Goal: Task Accomplishment & Management: Complete application form

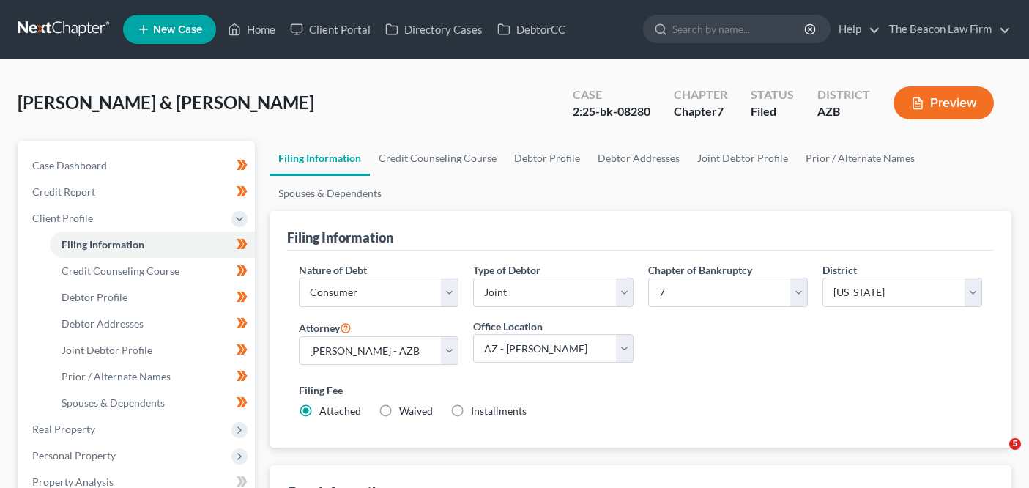
select select "1"
select select "0"
select select "4"
select select "17"
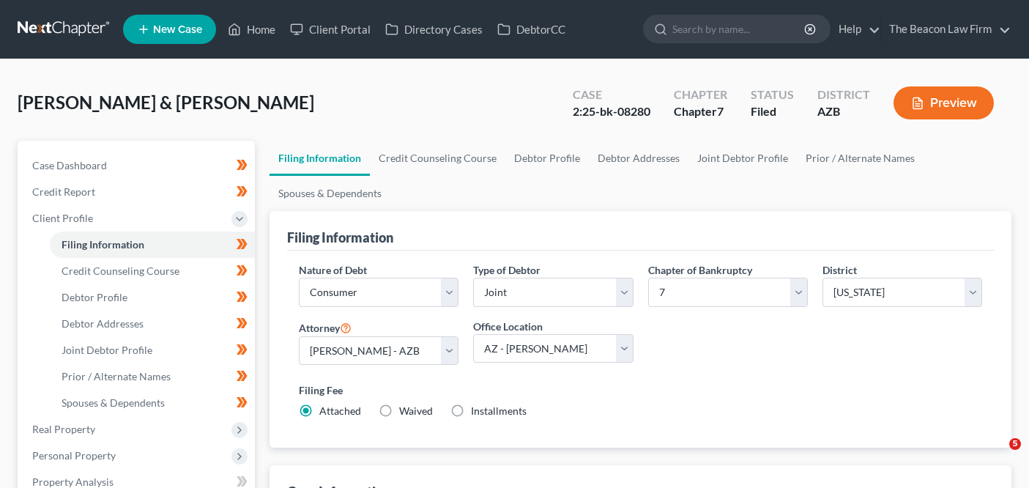
select select "9"
select select "3"
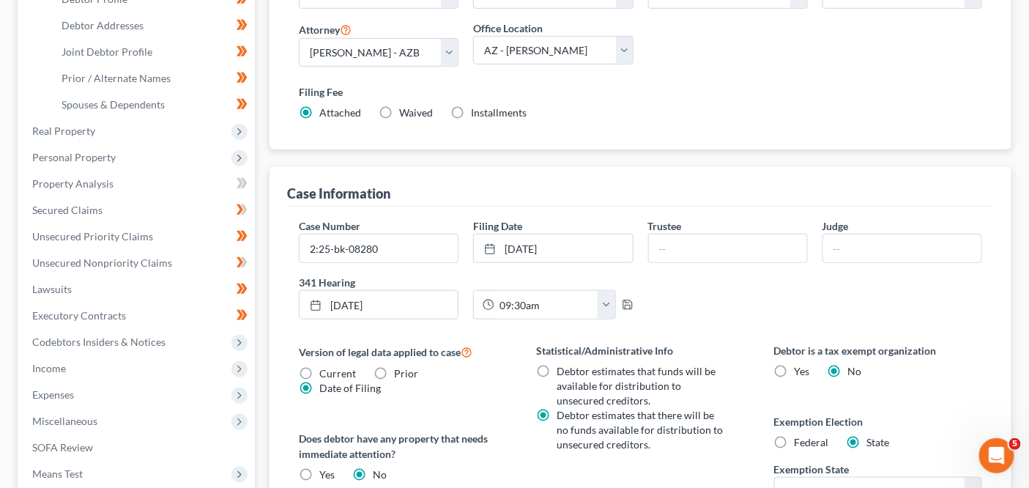
scroll to position [352, 0]
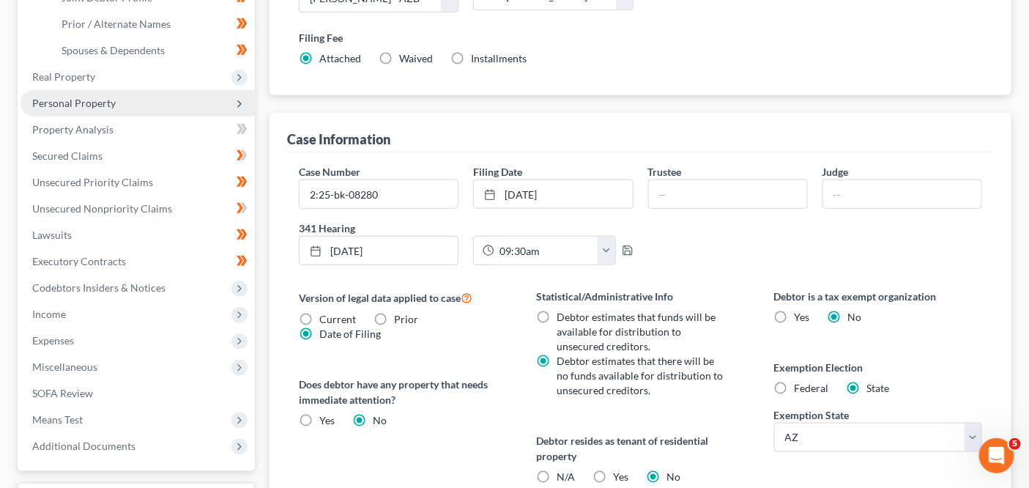
click at [127, 108] on span "Personal Property" at bounding box center [138, 103] width 234 height 26
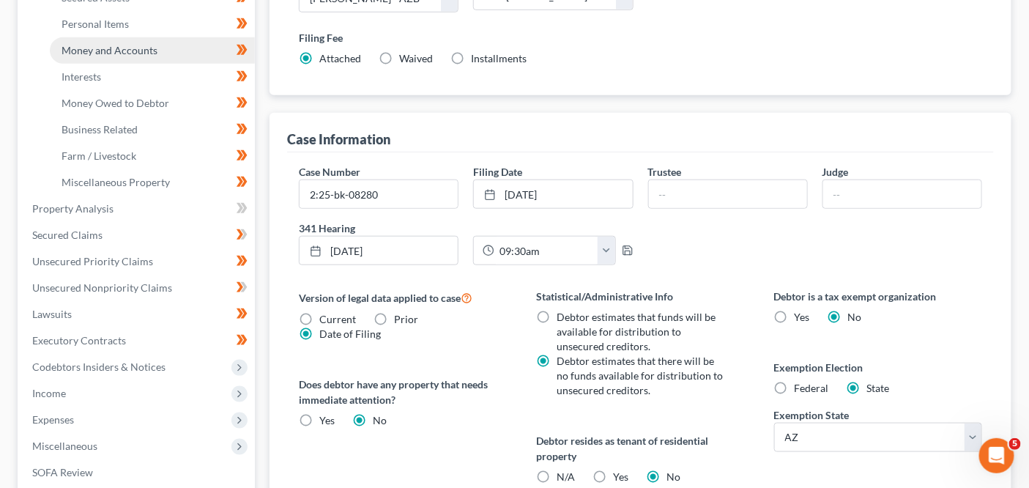
click at [160, 53] on link "Money and Accounts" at bounding box center [152, 50] width 205 height 26
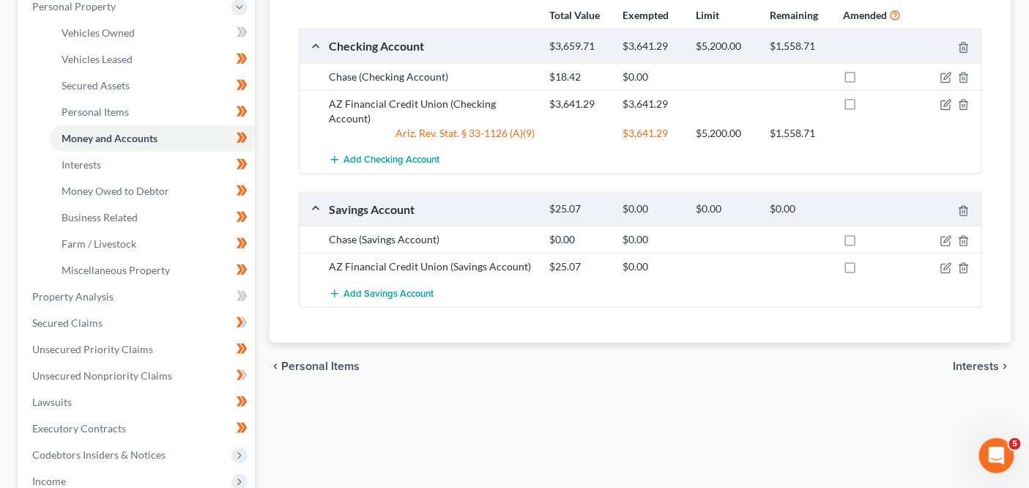
scroll to position [282, 0]
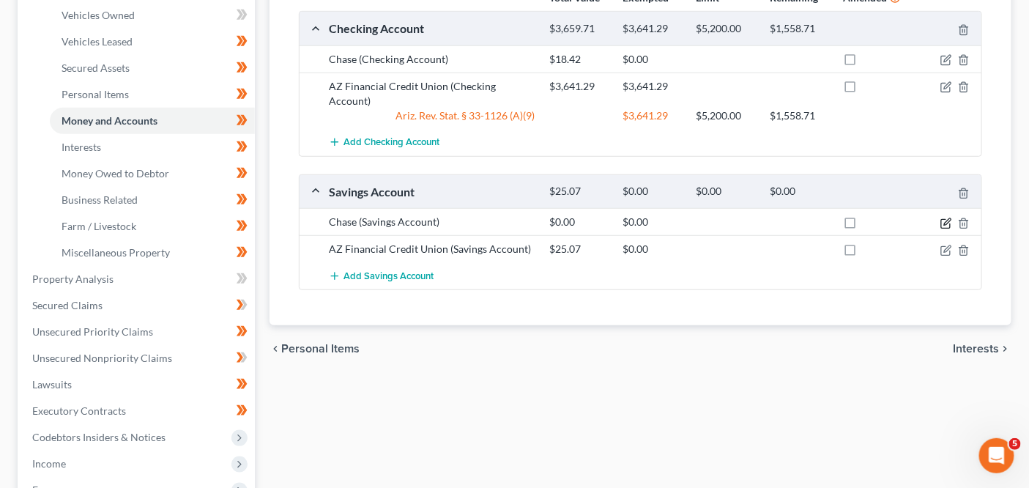
click at [949, 218] on icon "button" at bounding box center [947, 224] width 12 height 12
select select "1"
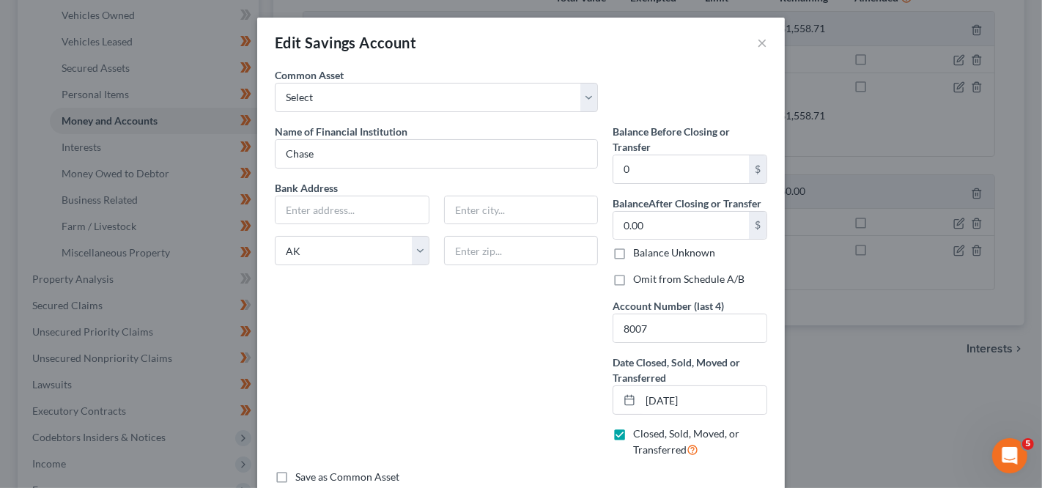
click at [863, 260] on div "Edit Savings Account × An exemption set must first be selected from the Filing …" at bounding box center [521, 244] width 1042 height 488
click at [760, 40] on div "Edit Savings Account ×" at bounding box center [520, 43] width 527 height 50
click at [759, 41] on button "×" at bounding box center [762, 43] width 10 height 18
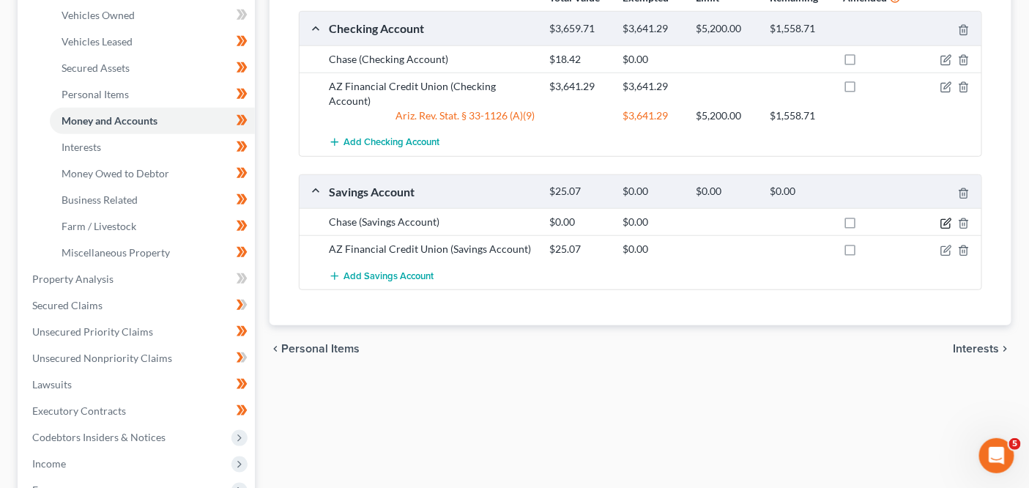
click at [946, 218] on icon "button" at bounding box center [947, 224] width 12 height 12
select select "1"
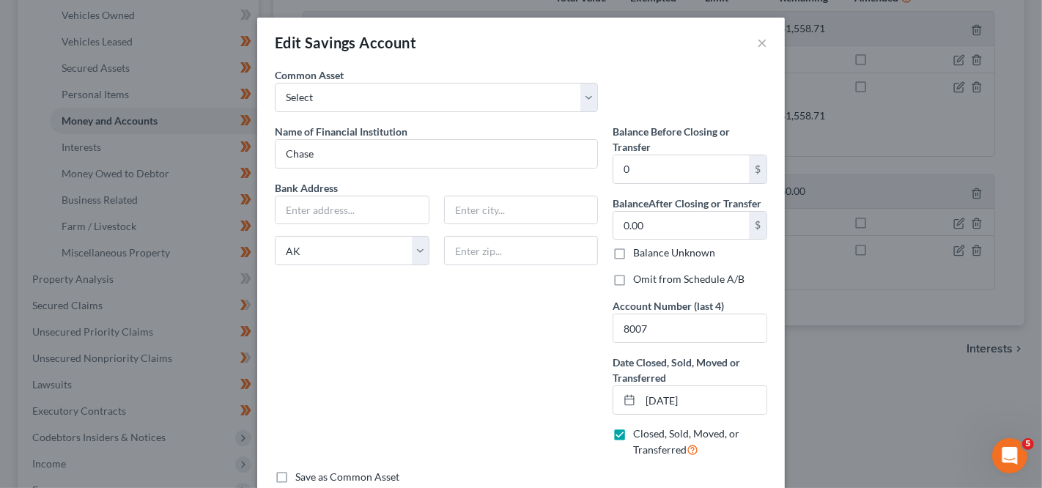
click at [834, 215] on div "Edit Savings Account × An exemption set must first be selected from the Filing …" at bounding box center [521, 244] width 1042 height 488
click at [757, 40] on button "×" at bounding box center [762, 43] width 10 height 18
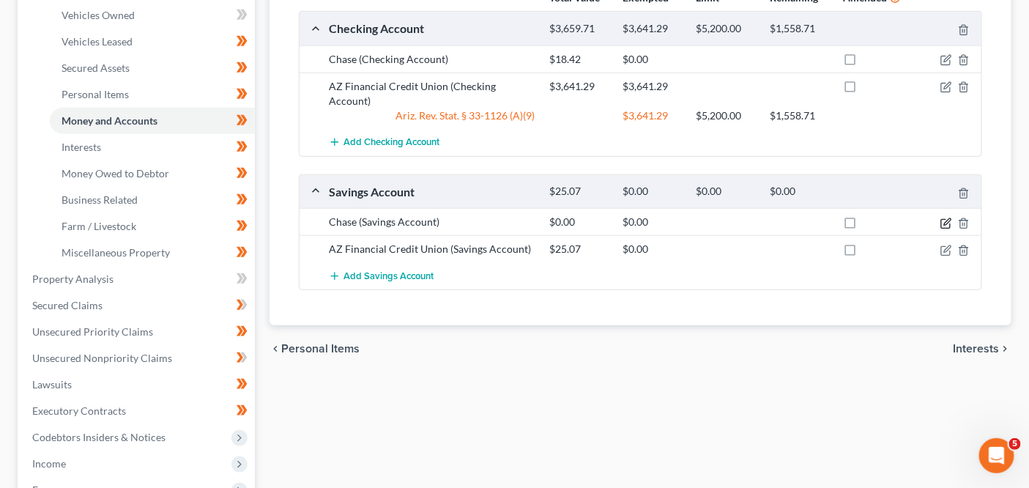
click at [946, 218] on icon "button" at bounding box center [947, 221] width 7 height 7
select select "1"
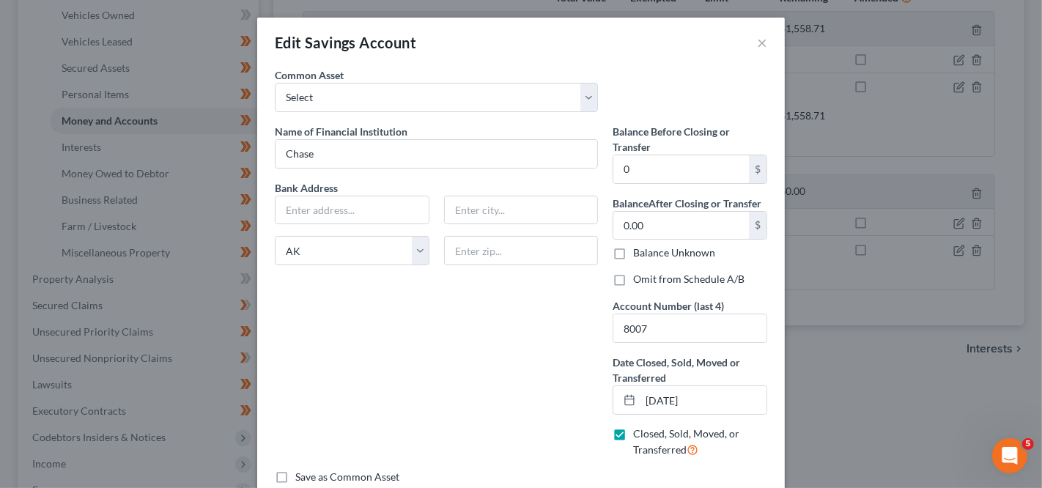
click at [902, 102] on div "Edit Savings Account × An exemption set must first be selected from the Filing …" at bounding box center [521, 244] width 1042 height 488
click at [757, 42] on button "×" at bounding box center [762, 43] width 10 height 18
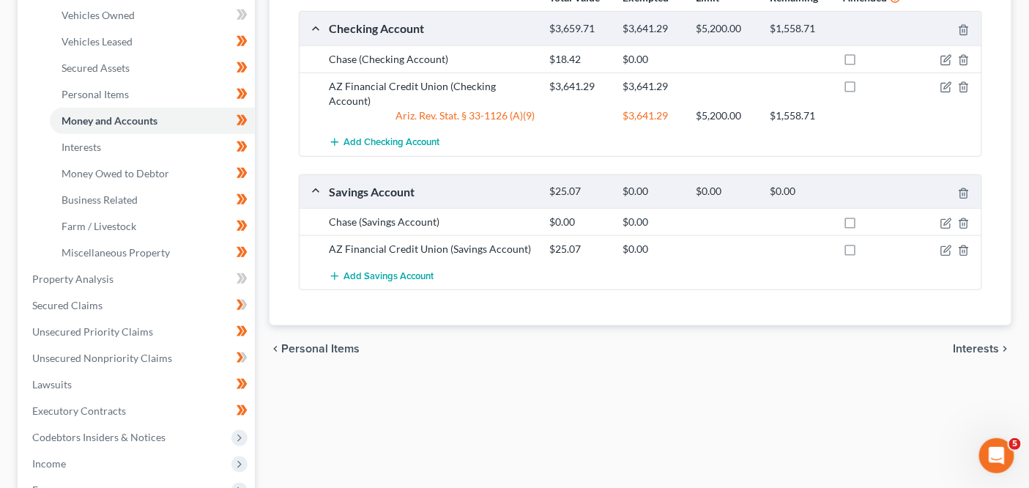
scroll to position [0, 0]
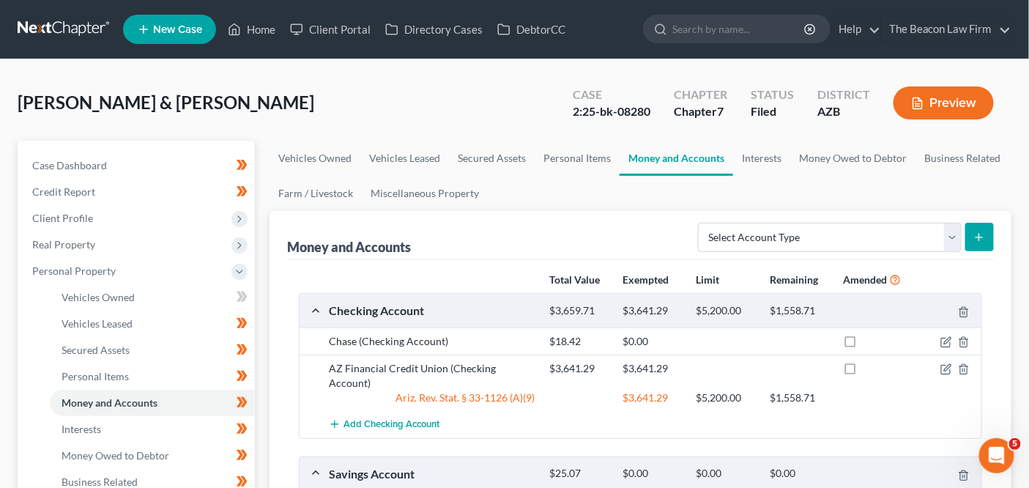
click at [23, 36] on link at bounding box center [65, 29] width 94 height 26
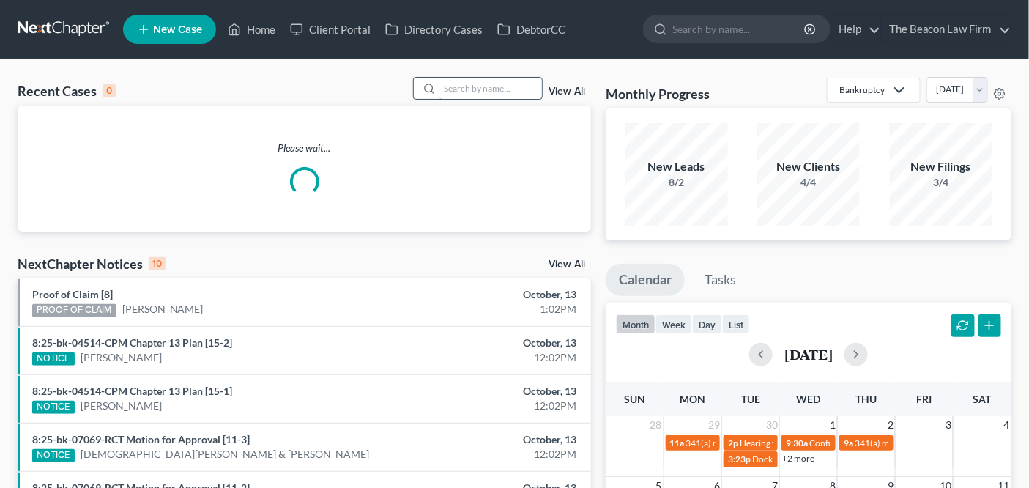
click at [494, 90] on input "search" at bounding box center [491, 88] width 103 height 21
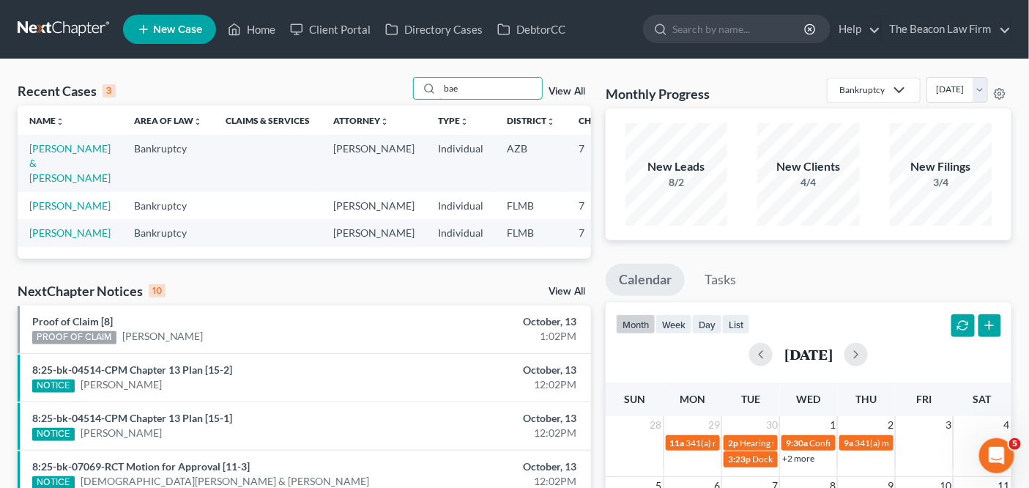
type input "bae"
click at [73, 154] on td "[PERSON_NAME] & [PERSON_NAME]" at bounding box center [70, 163] width 105 height 56
click at [67, 160] on link "[PERSON_NAME] & [PERSON_NAME]" at bounding box center [69, 163] width 81 height 42
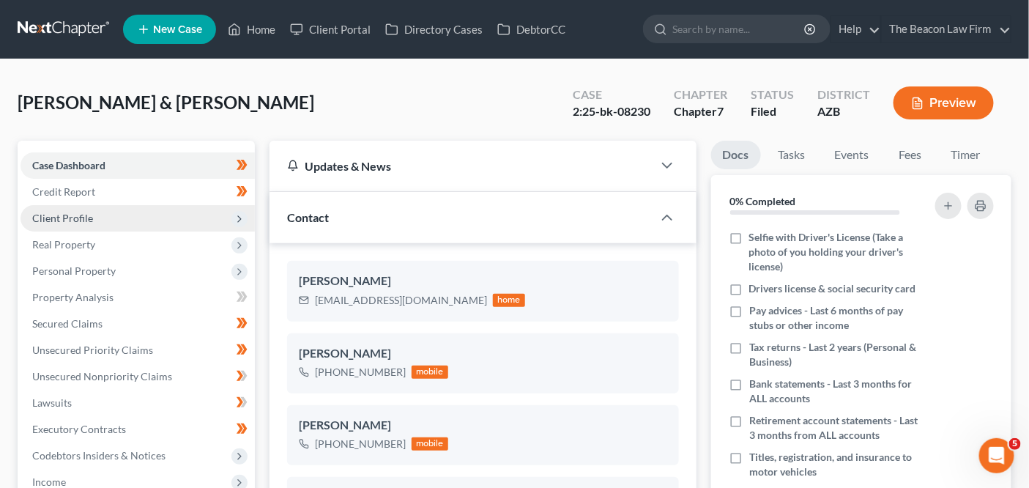
click at [114, 224] on span "Client Profile" at bounding box center [138, 218] width 234 height 26
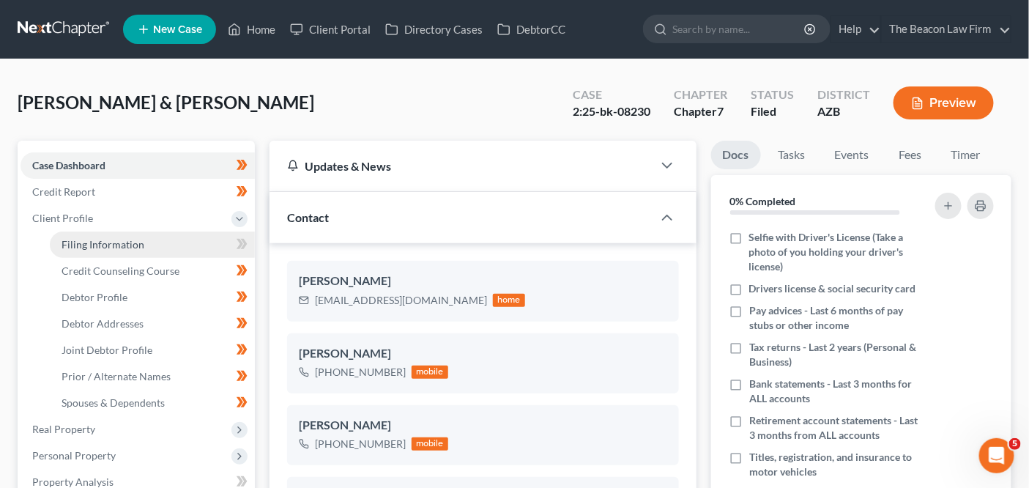
scroll to position [438, 0]
click at [111, 250] on link "Filing Information" at bounding box center [152, 244] width 205 height 26
select select "1"
select select "0"
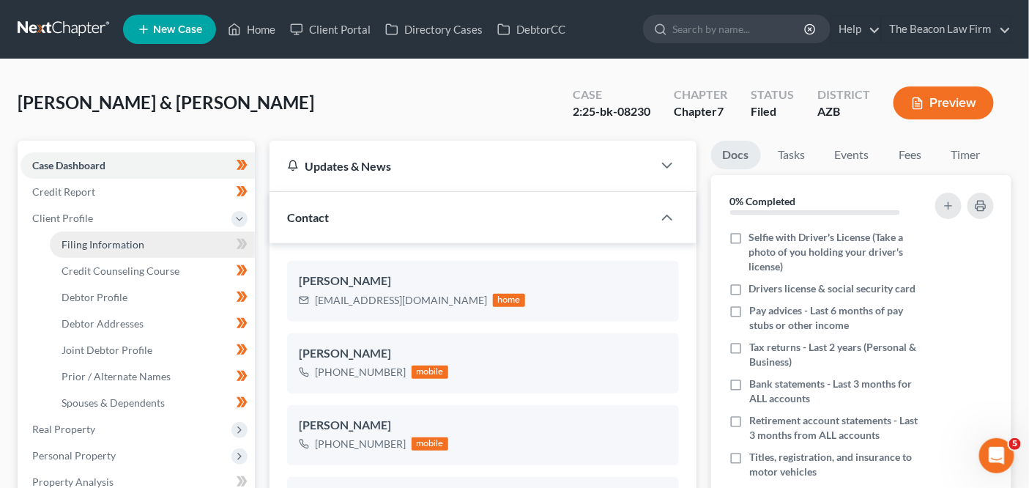
select select "9"
select select "3"
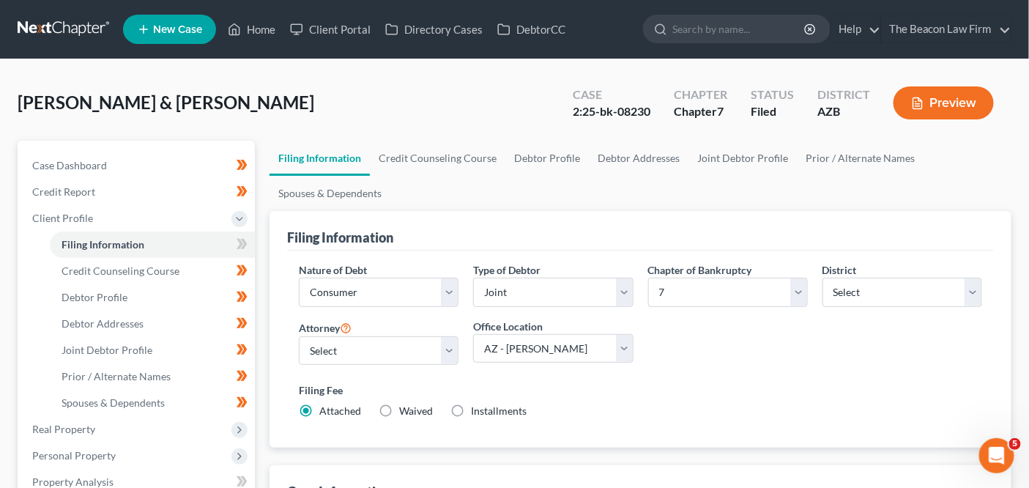
click at [41, 18] on link at bounding box center [65, 29] width 94 height 26
